Goal: Transaction & Acquisition: Book appointment/travel/reservation

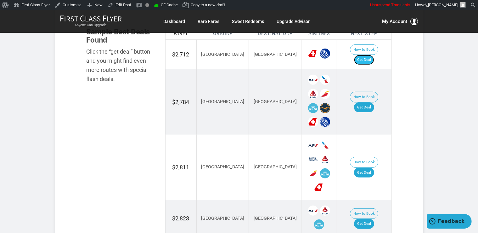
click at [363, 55] on link "Get Deal" at bounding box center [364, 60] width 20 height 10
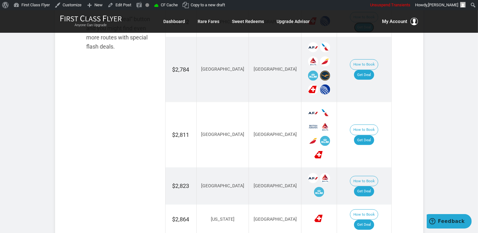
scroll to position [385, 0]
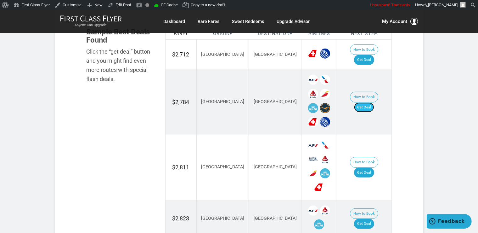
click at [372, 102] on link "Get Deal" at bounding box center [364, 107] width 20 height 10
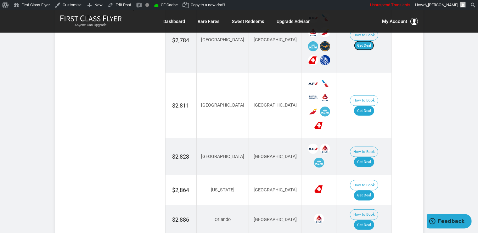
scroll to position [451, 0]
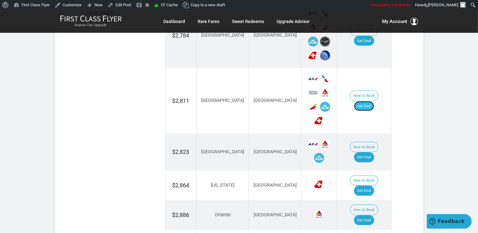
click at [364, 101] on link "Get Deal" at bounding box center [364, 106] width 20 height 10
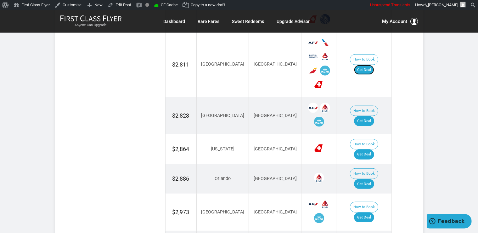
scroll to position [517, 0]
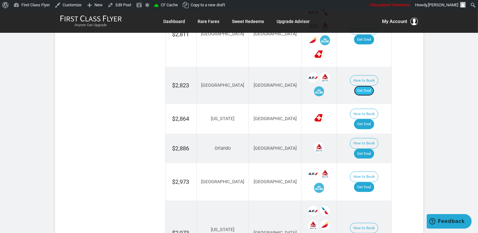
click at [365, 86] on link "Get Deal" at bounding box center [364, 91] width 20 height 10
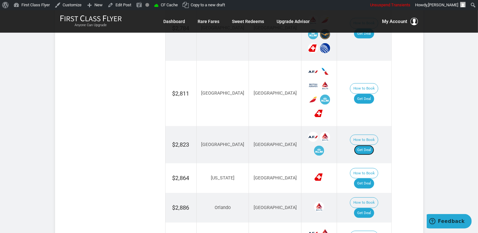
scroll to position [451, 0]
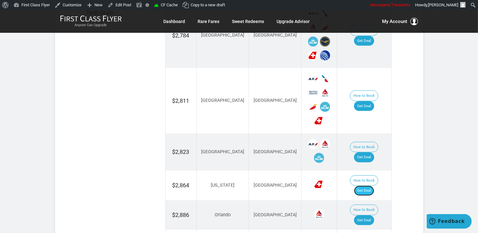
click at [374, 185] on link "Get Deal" at bounding box center [364, 190] width 20 height 10
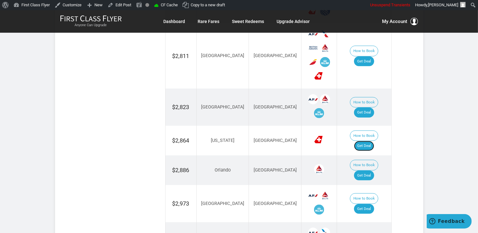
scroll to position [551, 0]
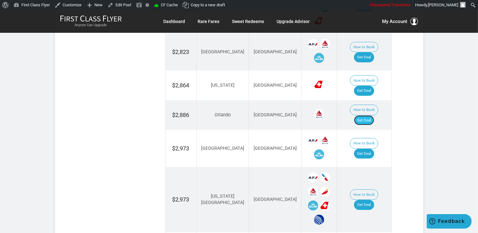
click at [374, 115] on link "Get Deal" at bounding box center [364, 120] width 20 height 10
click at [374, 149] on link "Get Deal" at bounding box center [364, 154] width 20 height 10
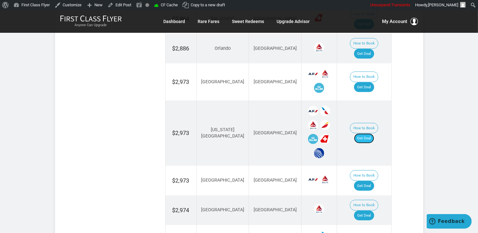
click at [366, 133] on link "Get Deal" at bounding box center [364, 138] width 20 height 10
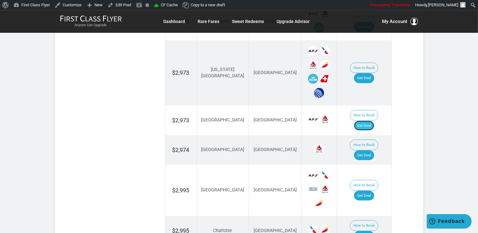
click at [370, 121] on link "Get Deal" at bounding box center [364, 126] width 20 height 10
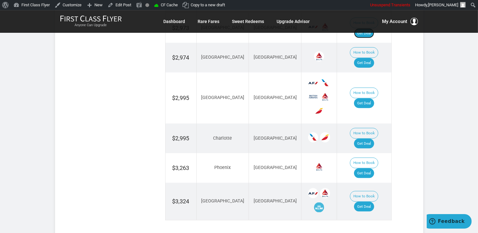
scroll to position [670, 0]
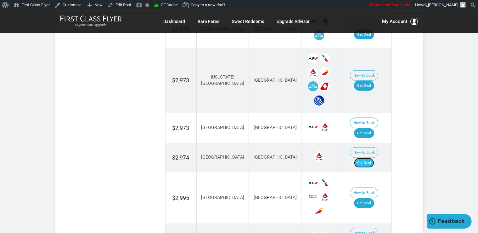
click at [371, 158] on link "Get Deal" at bounding box center [364, 163] width 20 height 10
click at [363, 198] on link "Get Deal" at bounding box center [364, 203] width 20 height 10
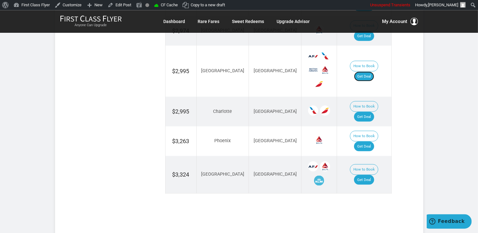
scroll to position [803, 0]
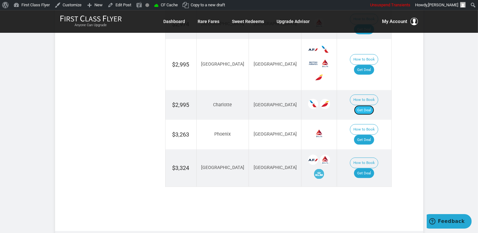
click at [370, 105] on link "Get Deal" at bounding box center [364, 110] width 20 height 10
click at [367, 135] on link "Get Deal" at bounding box center [364, 140] width 20 height 10
click at [371, 168] on link "Get Deal" at bounding box center [364, 173] width 20 height 10
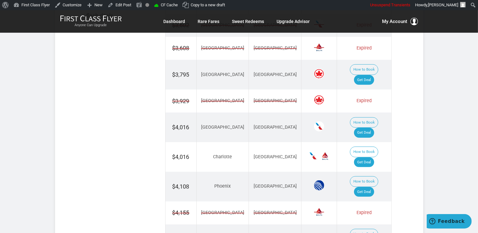
scroll to position [432, 0]
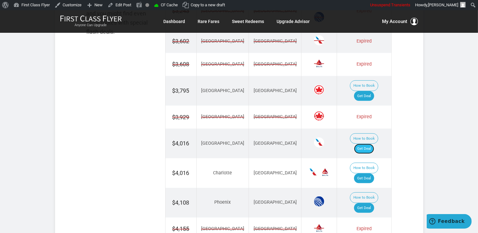
click at [370, 144] on link "Get Deal" at bounding box center [364, 149] width 20 height 10
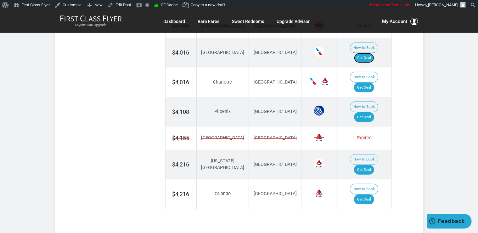
scroll to position [532, 0]
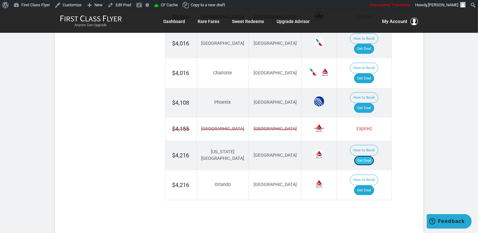
click at [374, 155] on link "Get Deal" at bounding box center [364, 160] width 20 height 10
click at [366, 155] on link "Get Deal" at bounding box center [364, 160] width 20 height 10
click at [371, 185] on link "Get Deal" at bounding box center [364, 190] width 20 height 10
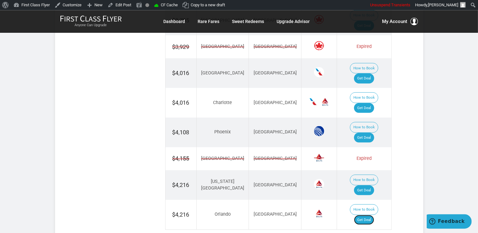
scroll to position [465, 0]
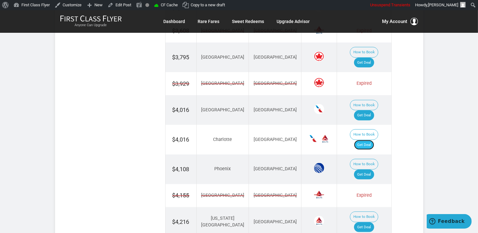
click at [372, 140] on link "Get Deal" at bounding box center [364, 145] width 20 height 10
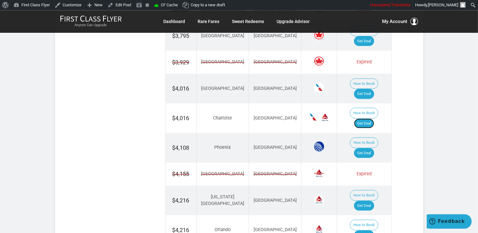
scroll to position [499, 0]
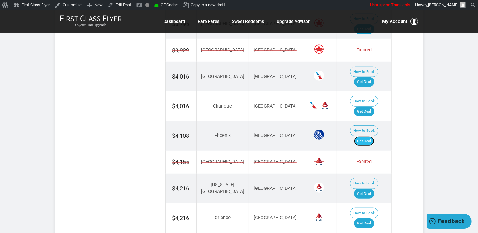
click at [374, 136] on link "Get Deal" at bounding box center [364, 141] width 20 height 10
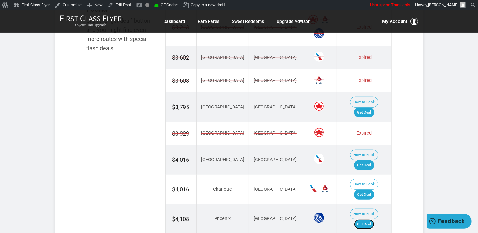
scroll to position [399, 0]
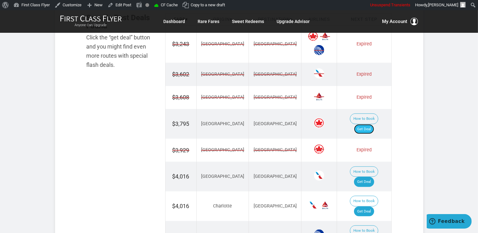
click at [374, 124] on link "Get Deal" at bounding box center [364, 129] width 20 height 10
